Goal: Check status: Check status

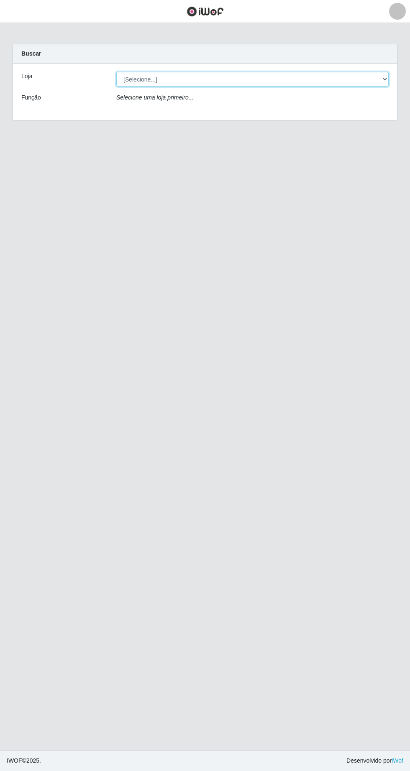
click at [193, 82] on select "[Selecione...] Extrabom - Loja 05 [GEOGRAPHIC_DATA]" at bounding box center [252, 79] width 272 height 15
select select "494"
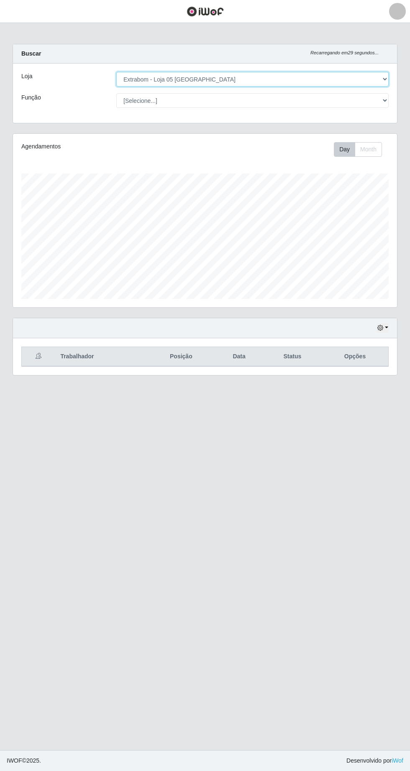
scroll to position [174, 384]
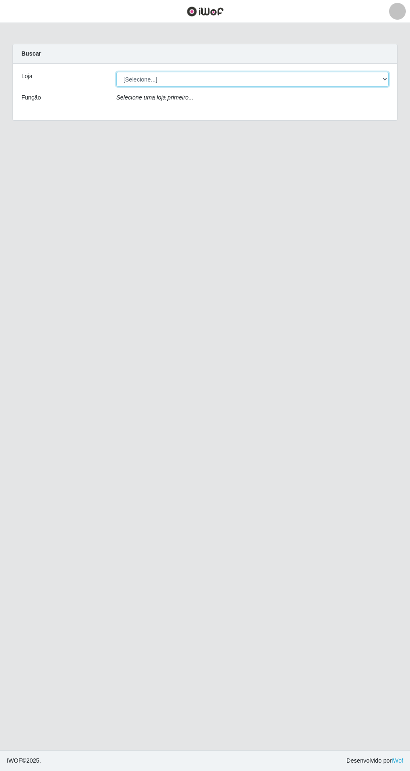
click at [136, 79] on select "[Selecione...] Extrabom - Loja 05 [GEOGRAPHIC_DATA]" at bounding box center [252, 79] width 272 height 15
select select "494"
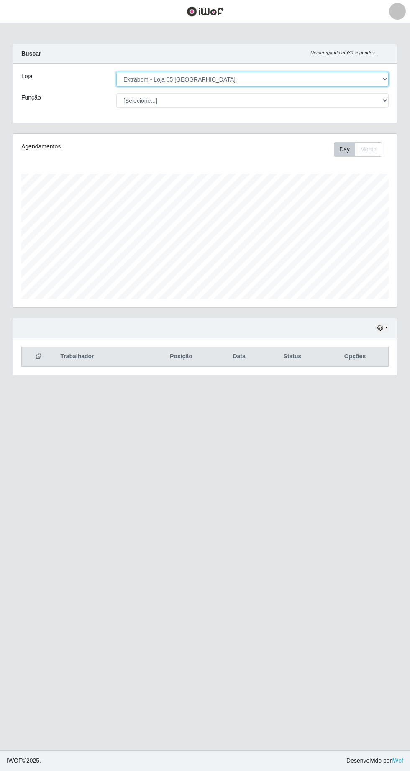
scroll to position [174, 384]
click at [386, 327] on button "button" at bounding box center [383, 328] width 12 height 10
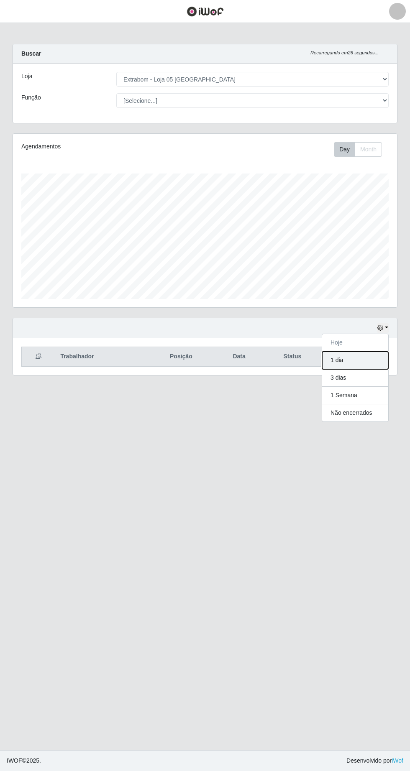
click at [375, 363] on button "1 dia" at bounding box center [355, 361] width 66 height 18
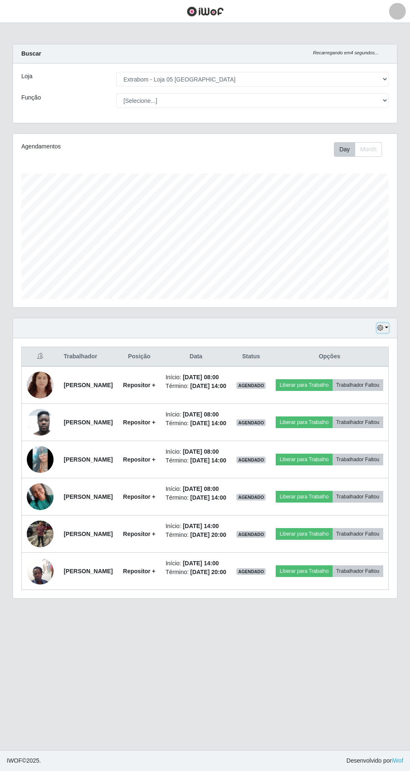
click at [386, 327] on button "button" at bounding box center [383, 328] width 12 height 10
click at [364, 381] on button "3 dias" at bounding box center [355, 378] width 66 height 18
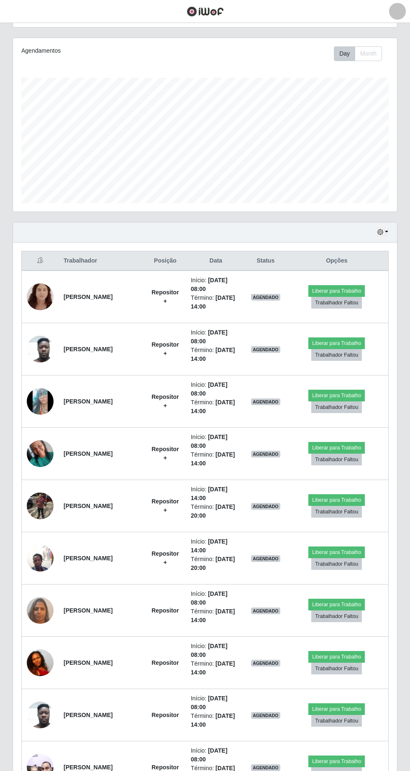
scroll to position [0, 0]
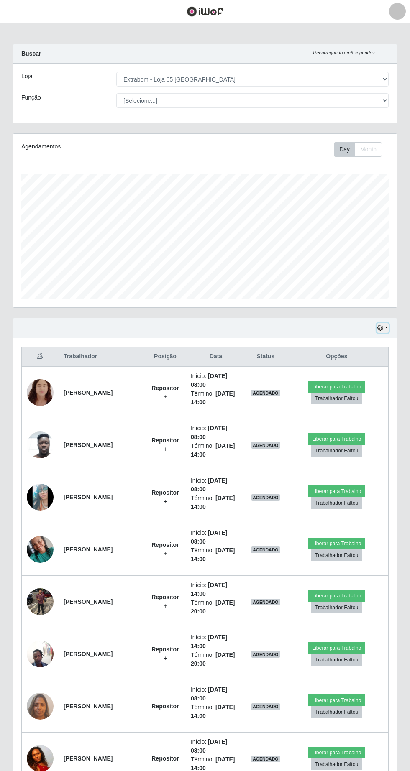
click at [386, 327] on button "button" at bounding box center [383, 328] width 12 height 10
click at [362, 366] on button "1 dia" at bounding box center [355, 361] width 66 height 18
